Goal: Task Accomplishment & Management: Manage account settings

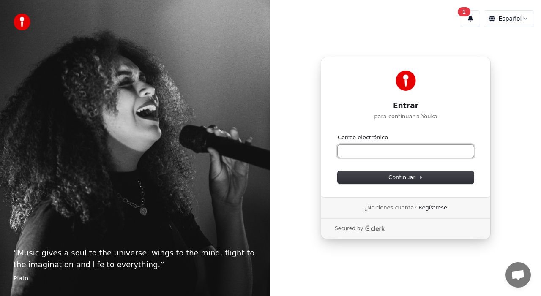
click at [362, 147] on input "Correo electrónico" at bounding box center [406, 151] width 136 height 13
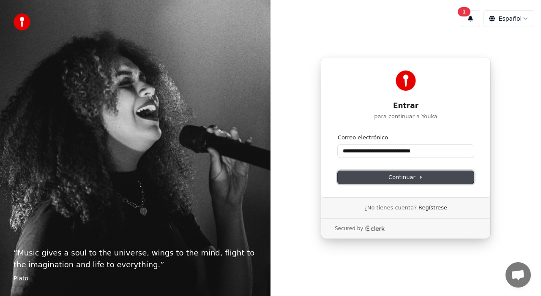
click at [419, 177] on icon at bounding box center [421, 177] width 4 height 4
type input "**********"
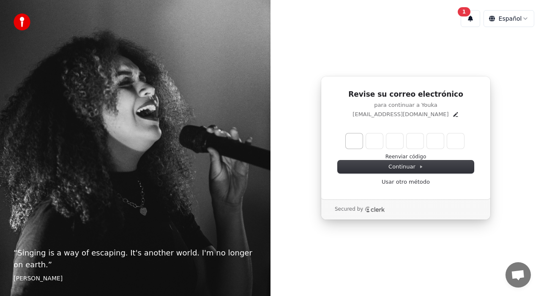
type input "*"
type input "**"
type input "*"
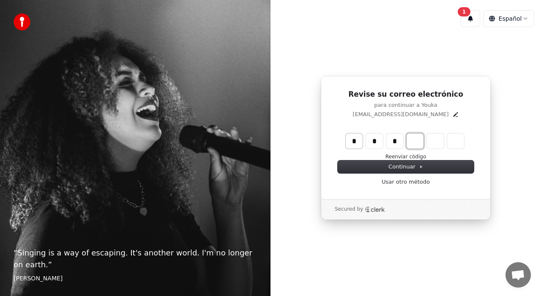
type input "***"
type input "*"
type input "****"
type input "*"
type input "******"
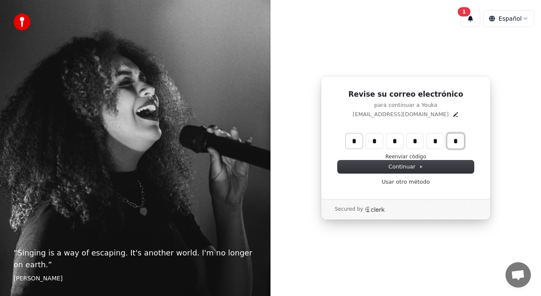
type input "*"
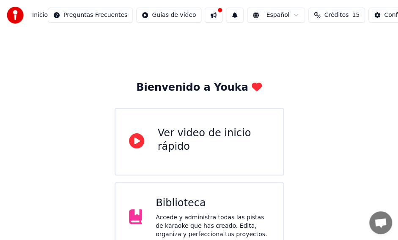
click at [321, 13] on button "Créditos 15" at bounding box center [336, 15] width 57 height 15
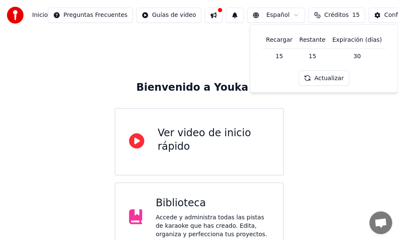
click at [87, 40] on div "Bienvenido a Youka Ver video de inicio rápido Biblioteca Accede y administra to…" at bounding box center [199, 189] width 398 height 318
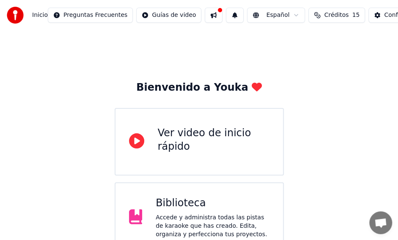
click at [72, 15] on html "Inicio Preguntas Frecuentes Guías de video Español Créditos 15 Configuración Bi…" at bounding box center [199, 174] width 398 height 348
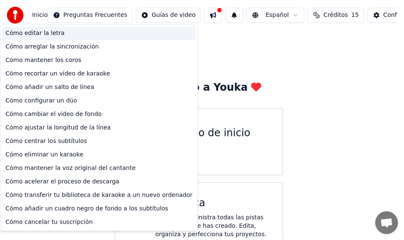
click at [22, 33] on div "Cómo editar la letra" at bounding box center [99, 34] width 194 height 14
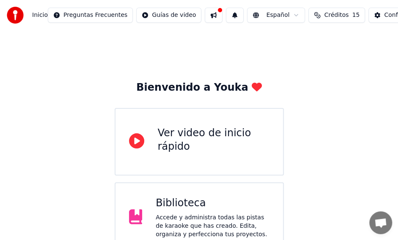
click at [37, 15] on span "Inicio" at bounding box center [40, 15] width 16 height 8
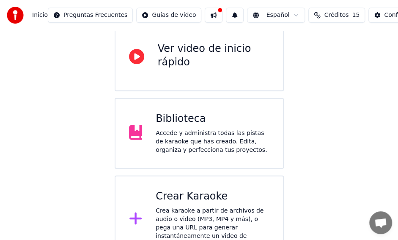
click at [38, 15] on span "Inicio" at bounding box center [40, 15] width 16 height 8
click at [15, 13] on img at bounding box center [15, 15] width 17 height 17
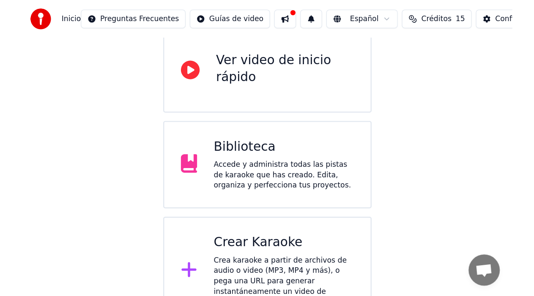
scroll to position [31, 0]
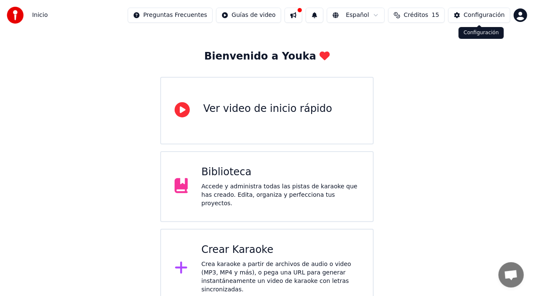
click at [332, 15] on div "Configuración" at bounding box center [483, 15] width 41 height 8
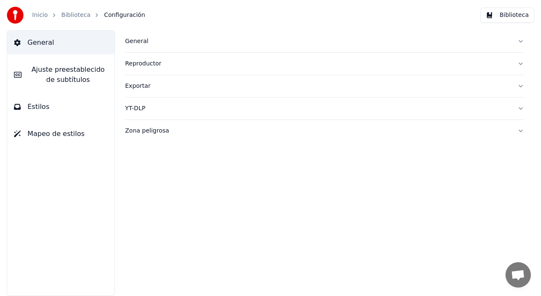
click at [56, 70] on span "Ajuste preestablecido de subtítulos" at bounding box center [67, 75] width 79 height 20
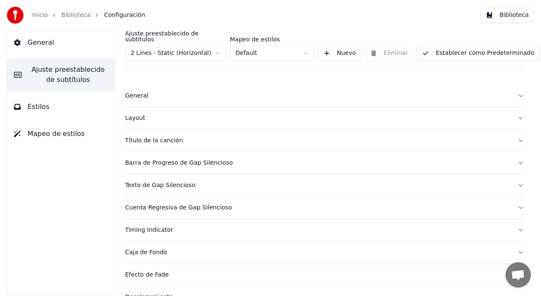
click at [58, 70] on span "Ajuste preestablecido de subtítulos" at bounding box center [67, 75] width 79 height 20
click at [132, 92] on div "General" at bounding box center [317, 96] width 385 height 8
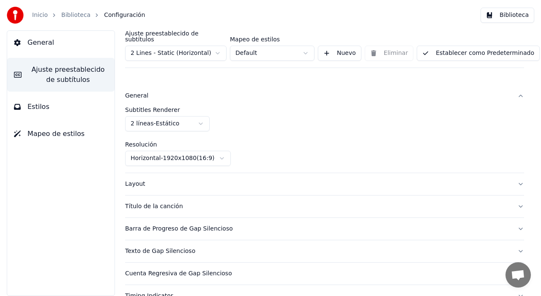
click at [201, 117] on html "Inicio Biblioteca Configuración Biblioteca General Ajuste preestablecido de sub…" at bounding box center [270, 148] width 541 height 296
click at [36, 106] on span "Estilos" at bounding box center [38, 107] width 22 height 10
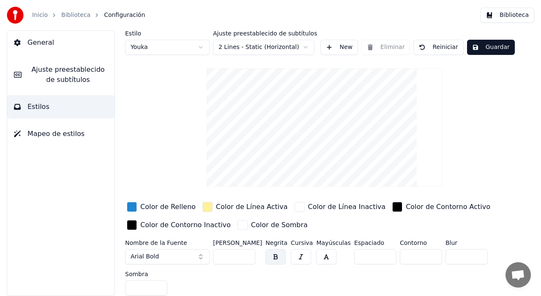
click at [45, 40] on span "General" at bounding box center [40, 43] width 27 height 10
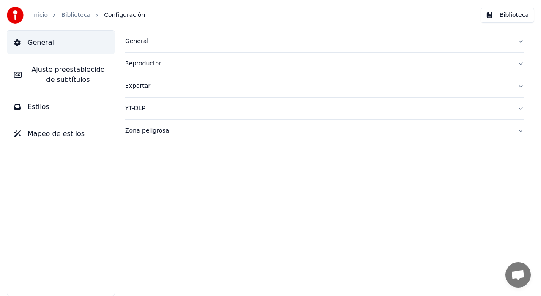
click at [36, 17] on link "Inicio" at bounding box center [40, 15] width 16 height 8
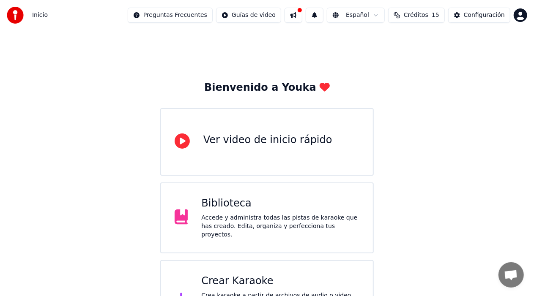
click at [169, 13] on html "Inicio Preguntas Frecuentes Guías de video Español Créditos 15 Configuración Bi…" at bounding box center [267, 170] width 534 height 340
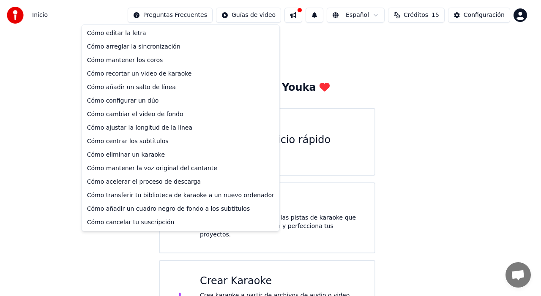
click at [332, 17] on html "Inicio Preguntas Frecuentes Guías de video Español Créditos 15 Configuración Bi…" at bounding box center [270, 170] width 541 height 340
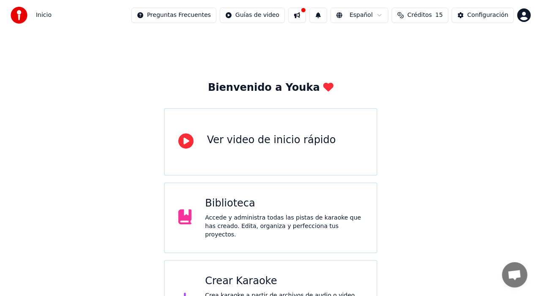
scroll to position [31, 0]
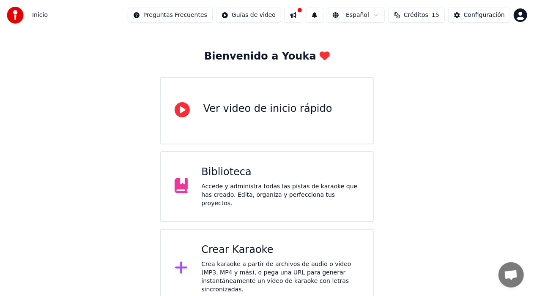
click at [181, 240] on icon at bounding box center [181, 268] width 12 height 12
